Goal: Transaction & Acquisition: Purchase product/service

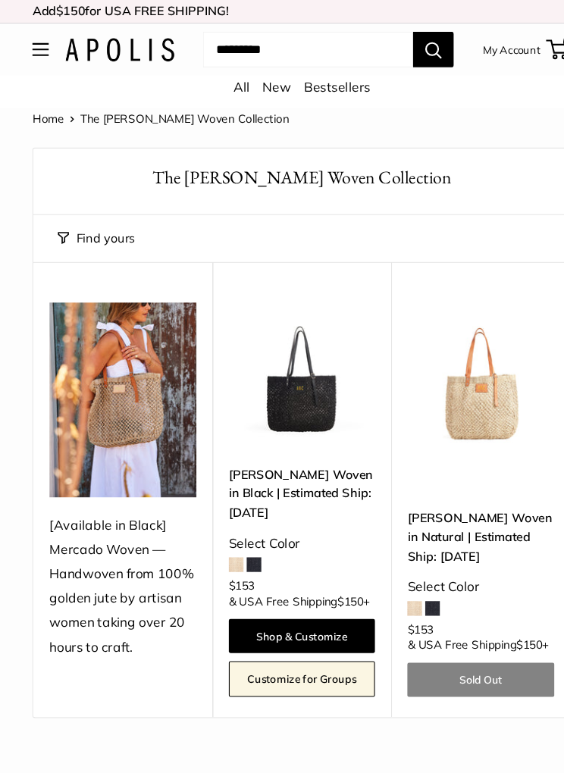
click at [473, 353] on img at bounding box center [448, 351] width 137 height 137
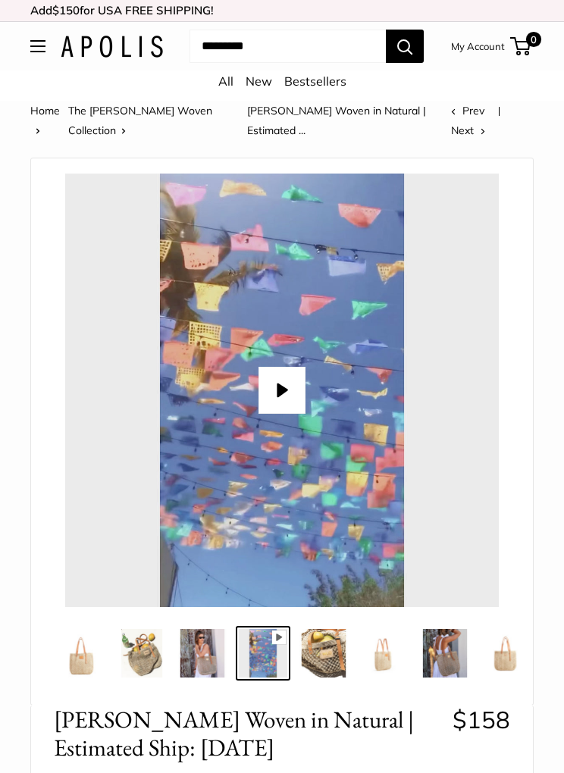
click at [288, 401] on button "Play" at bounding box center [281, 390] width 47 height 47
type input "*"
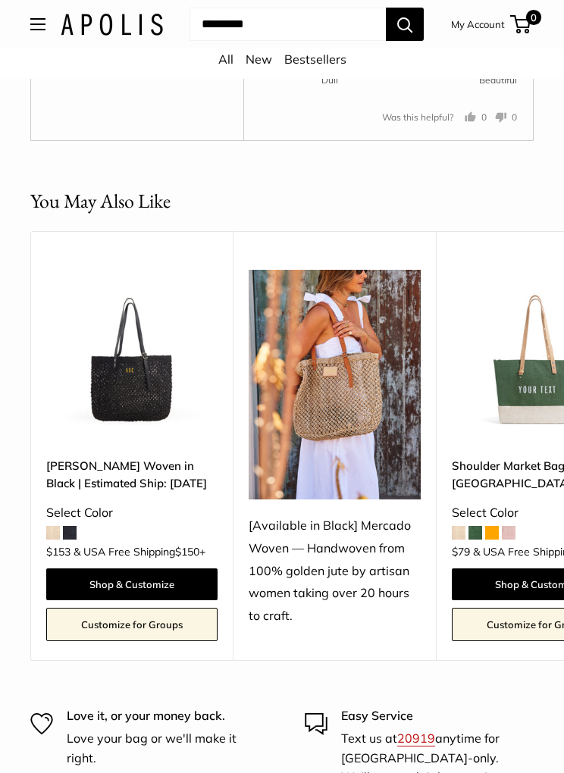
scroll to position [3595, 0]
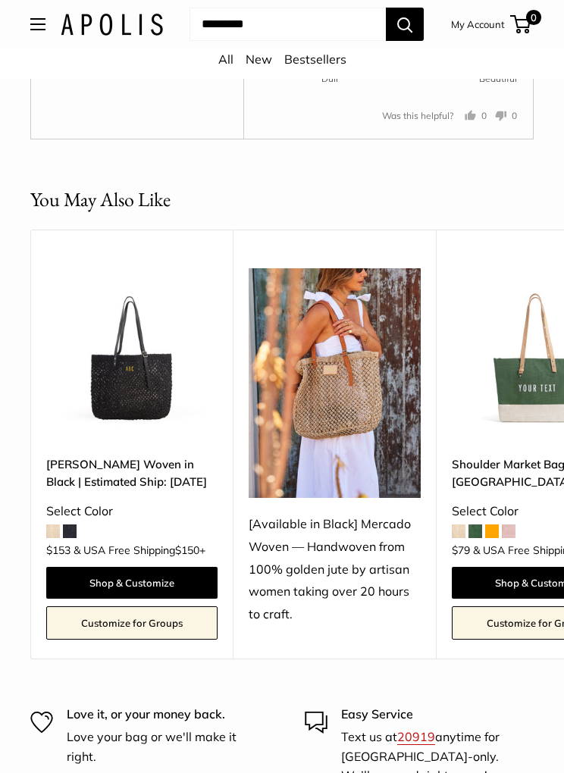
click at [120, 351] on img at bounding box center [131, 353] width 171 height 171
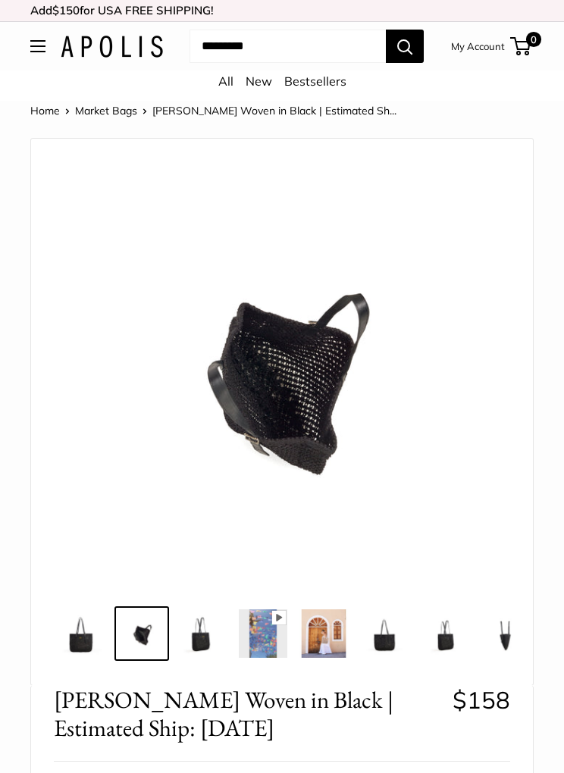
scroll to position [49, 0]
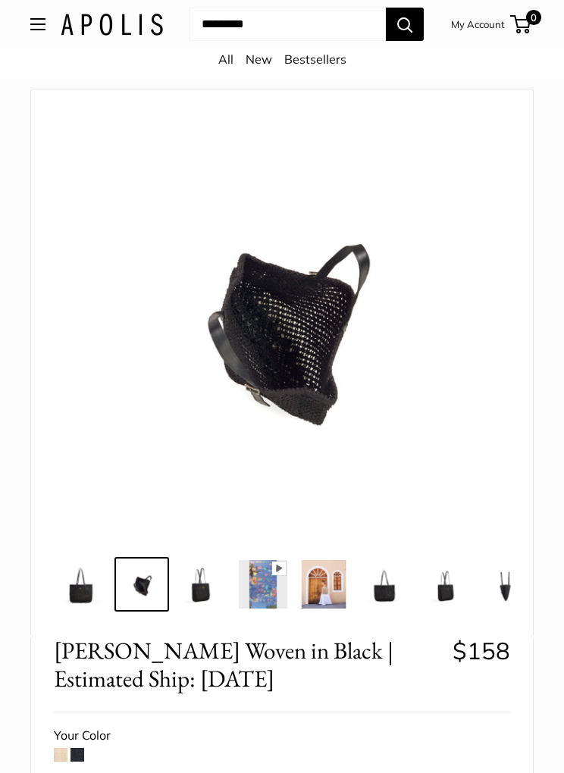
click at [335, 273] on img at bounding box center [281, 321] width 433 height 433
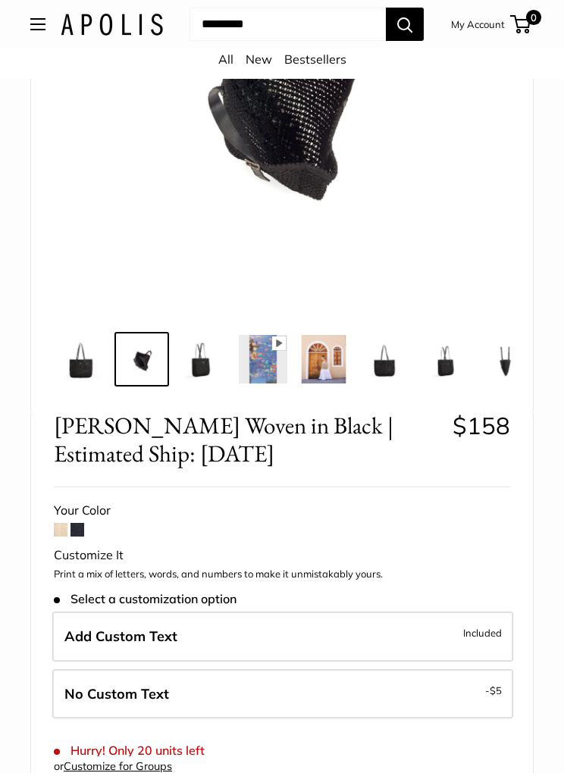
scroll to position [293, 0]
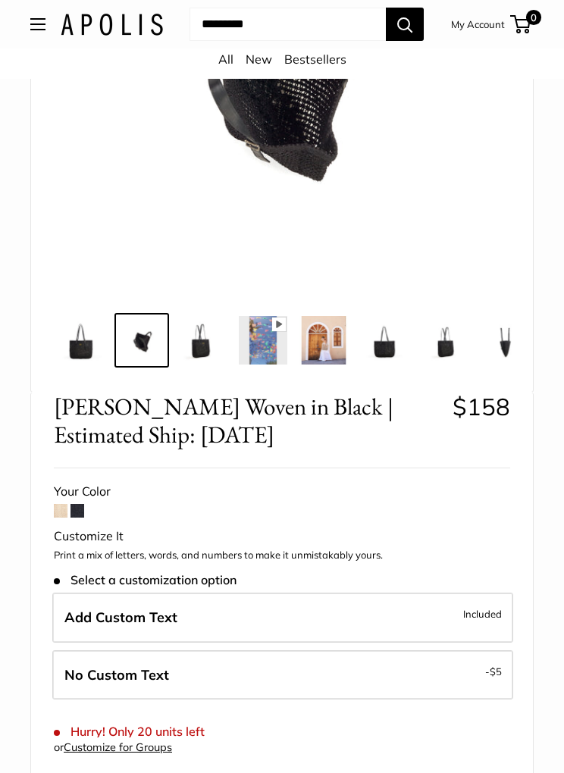
click at [390, 329] on img at bounding box center [384, 340] width 48 height 48
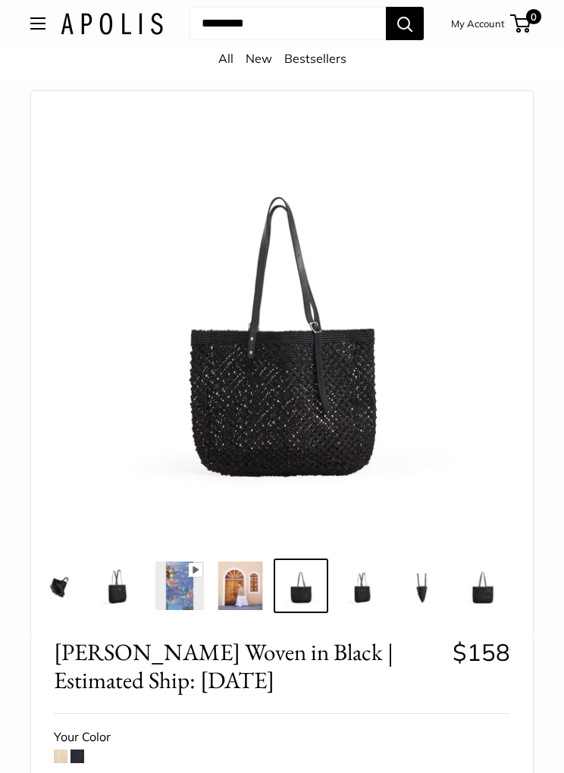
scroll to position [48, 0]
